Goal: Find contact information: Find contact information

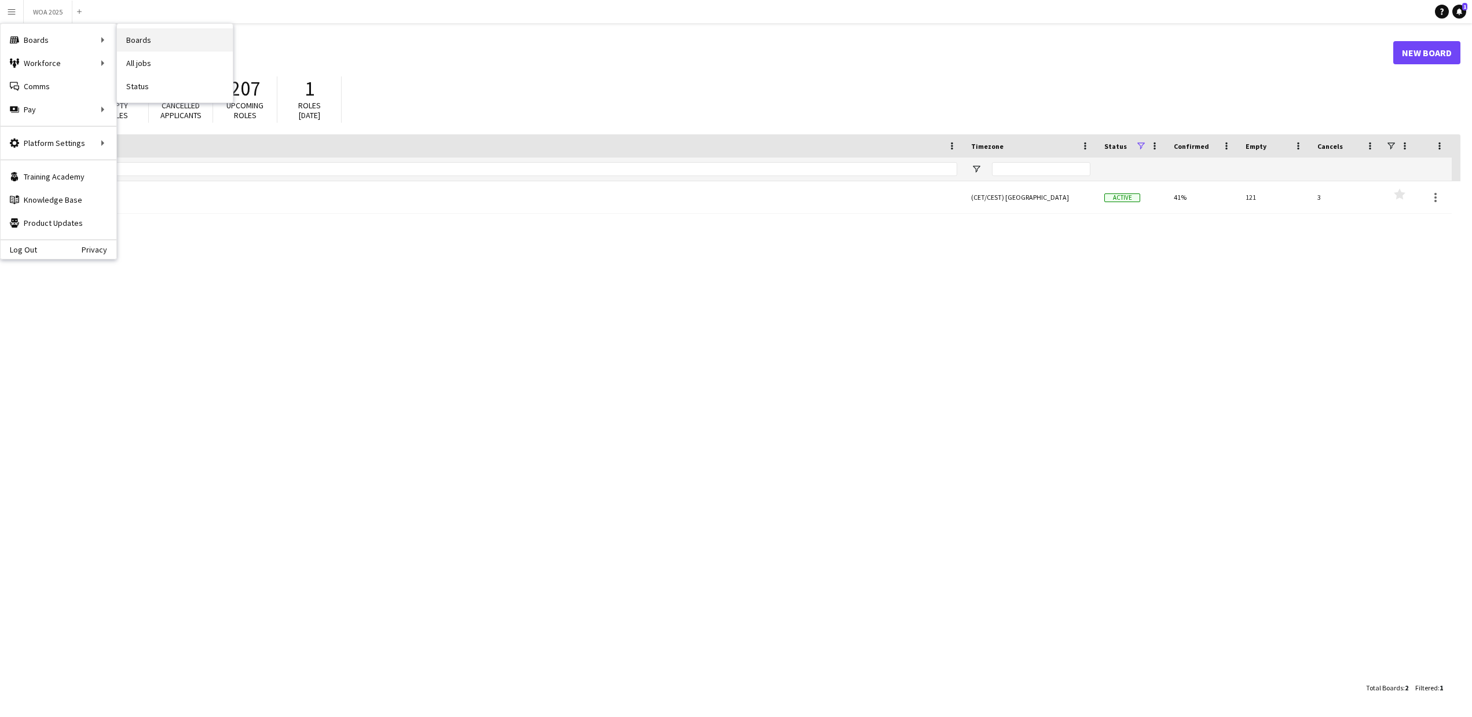
click at [148, 45] on link "Boards" at bounding box center [175, 39] width 116 height 23
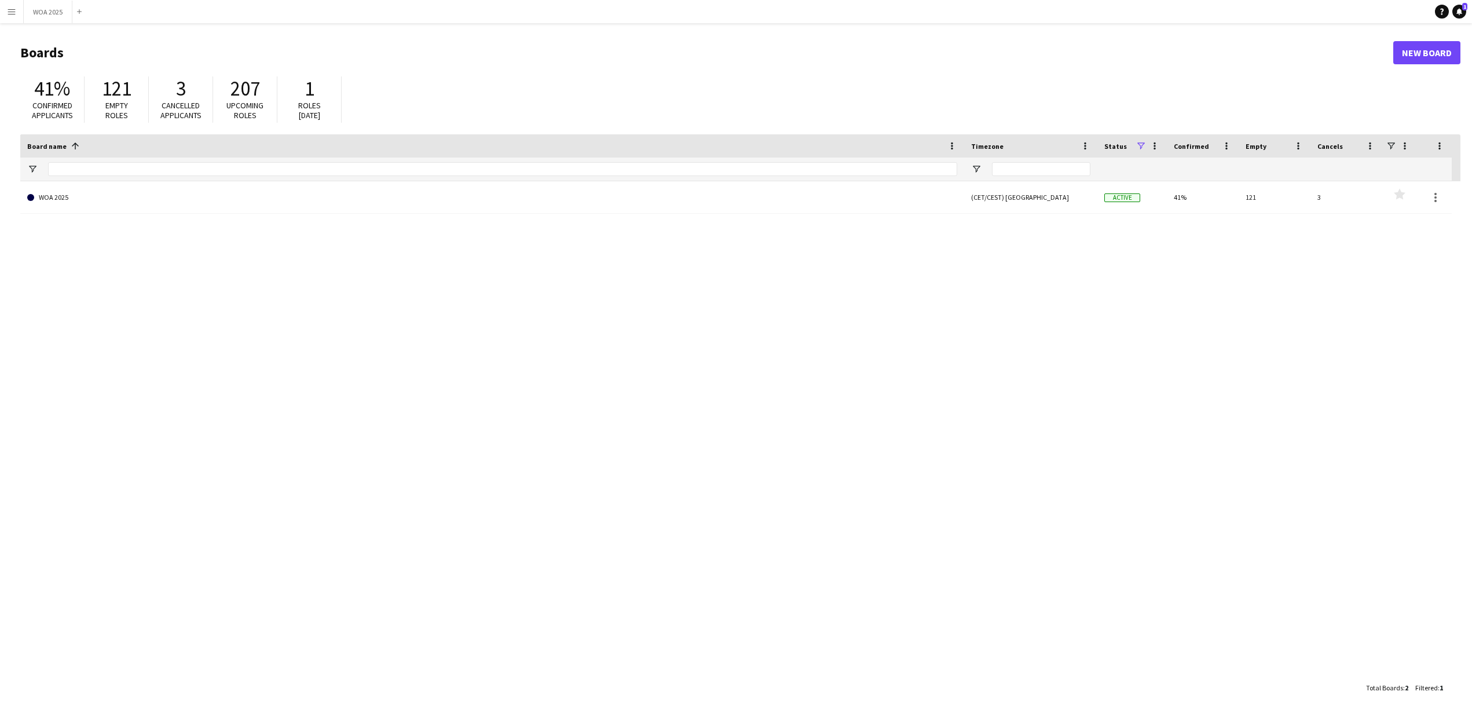
click at [15, 10] on app-icon "Menu" at bounding box center [11, 11] width 9 height 9
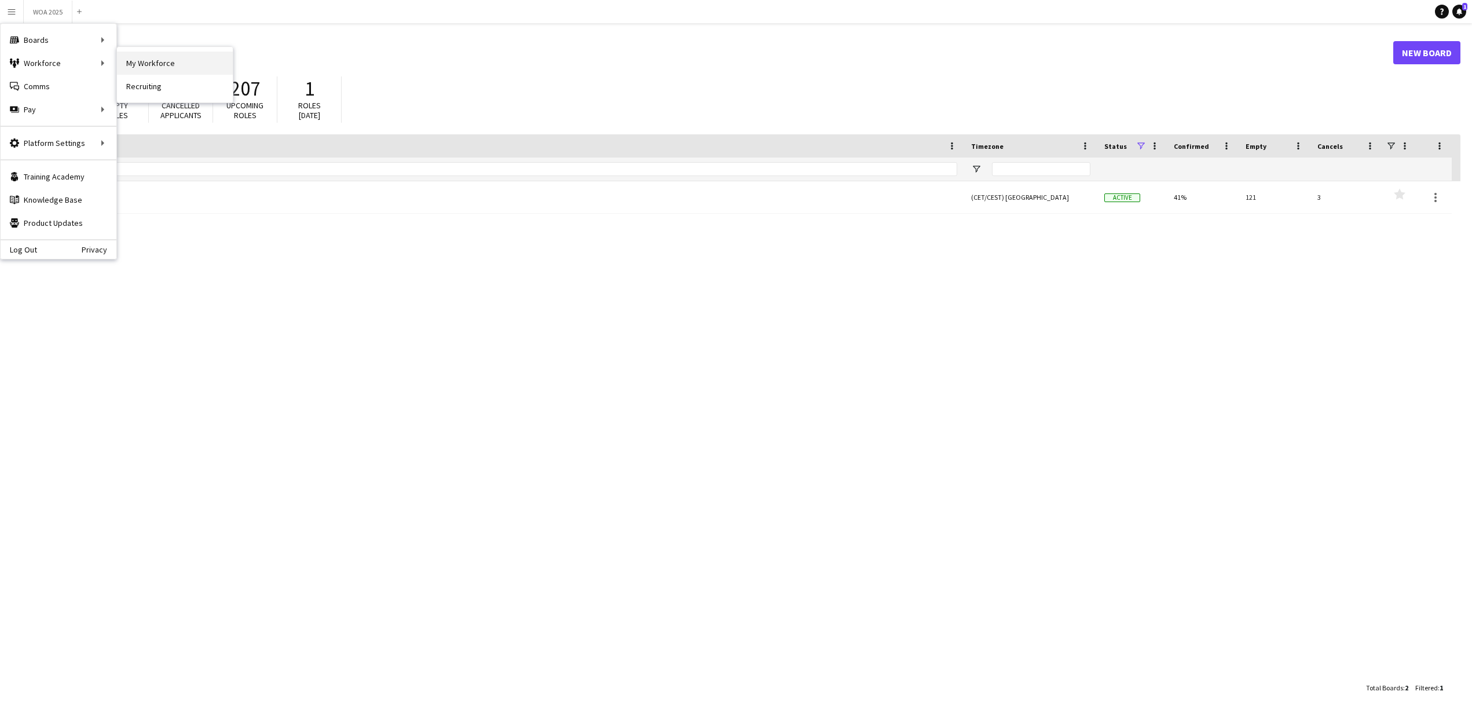
click at [143, 60] on link "My Workforce" at bounding box center [175, 63] width 116 height 23
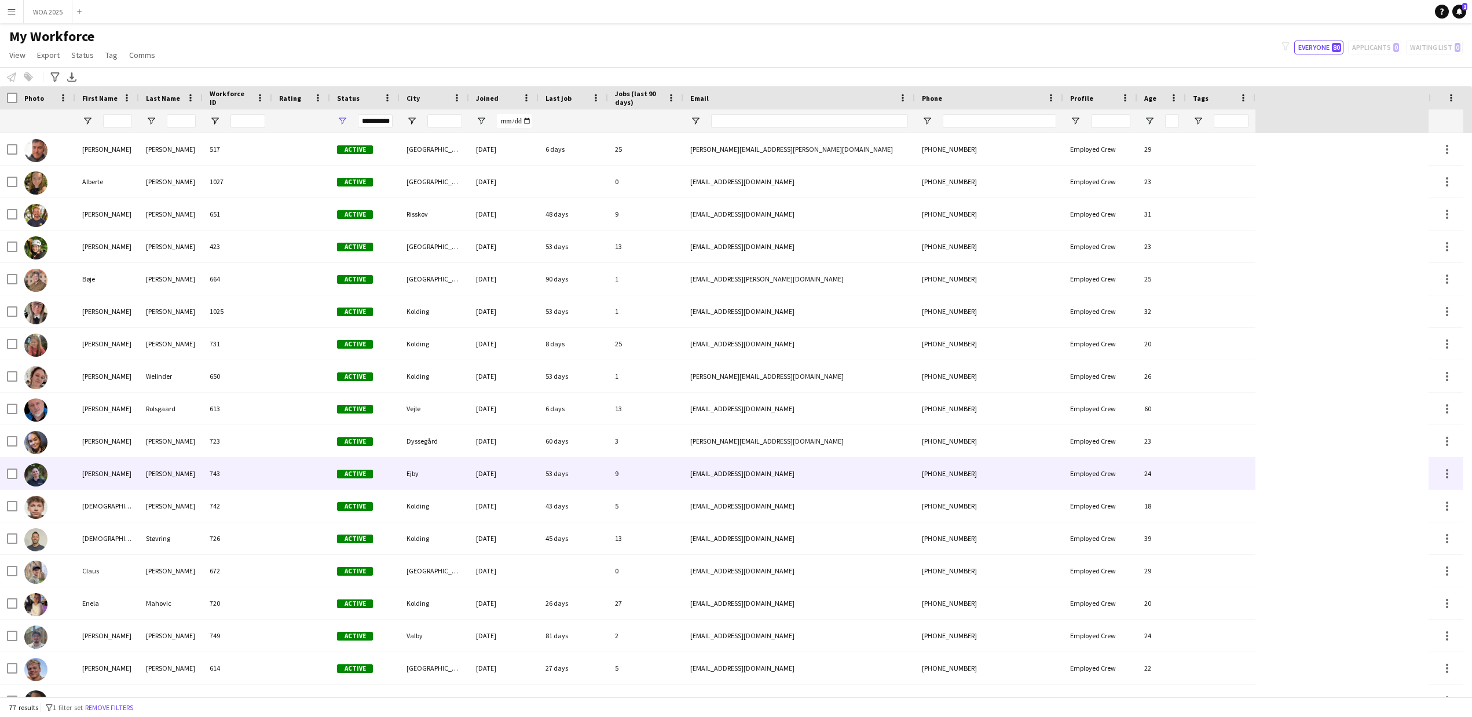
scroll to position [217, 0]
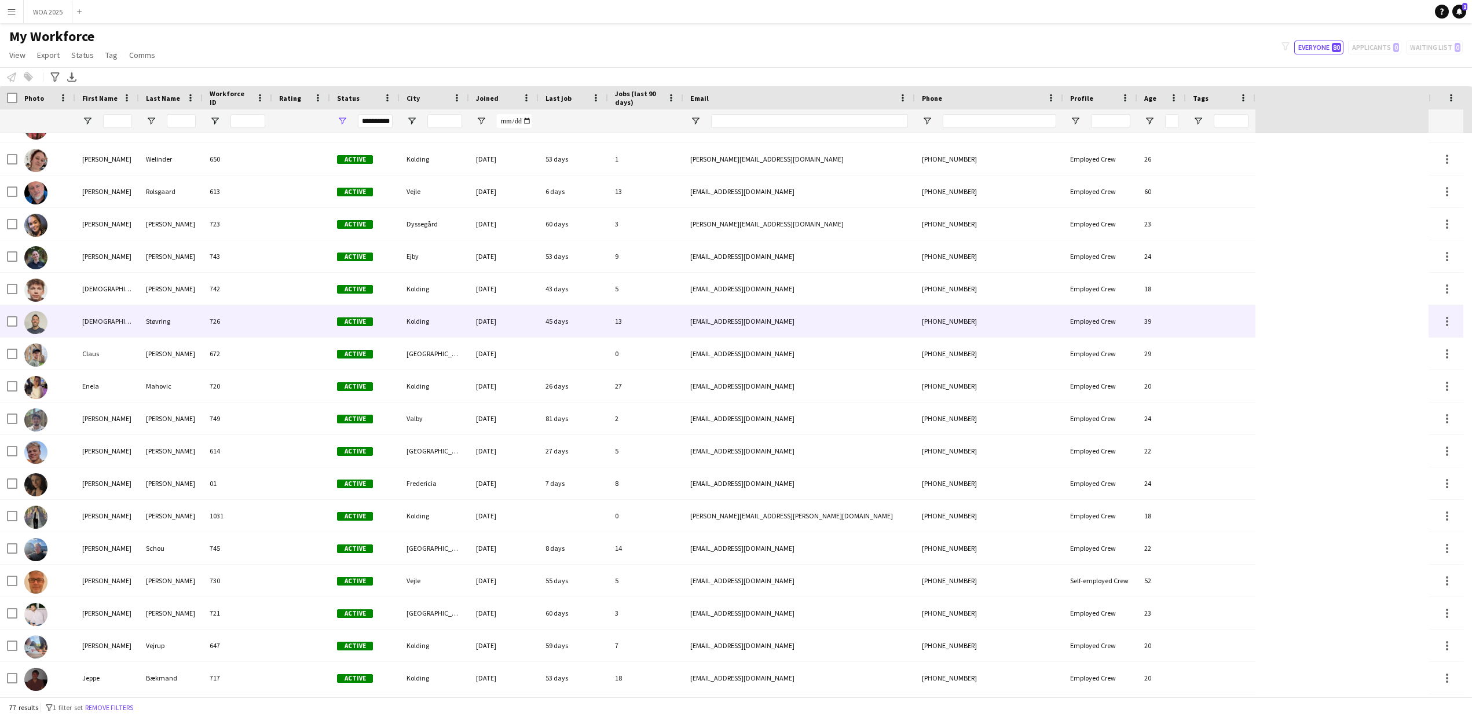
click at [96, 323] on div "[DEMOGRAPHIC_DATA]" at bounding box center [107, 321] width 64 height 32
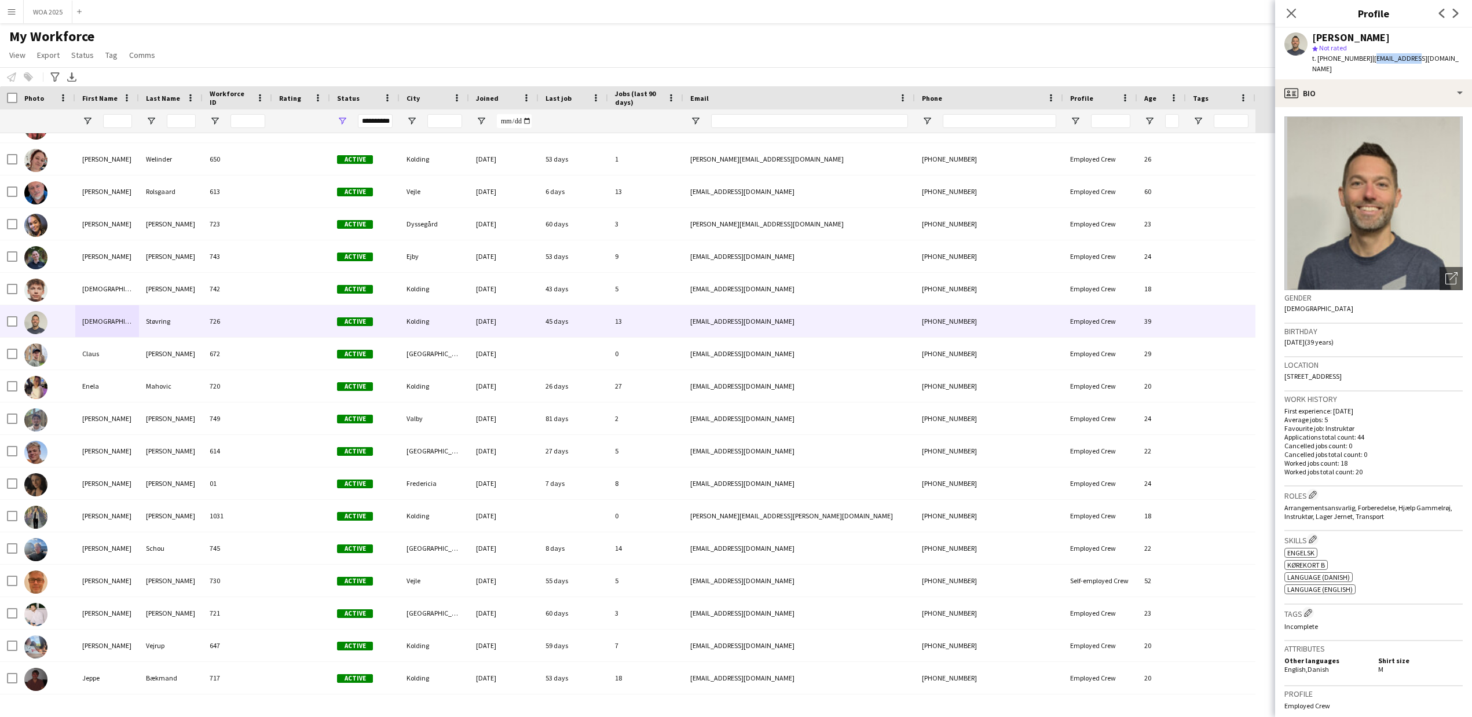
drag, startPoint x: 1403, startPoint y: 61, endPoint x: 1360, endPoint y: 61, distance: 42.9
click at [1360, 61] on div "[PERSON_NAME] star Not rated t. [PHONE_NUMBER] | [EMAIL_ADDRESS][DOMAIN_NAME]" at bounding box center [1373, 54] width 197 height 52
copy span "[EMAIL_ADDRESS][DOMAIN_NAME]"
